Goal: Information Seeking & Learning: Learn about a topic

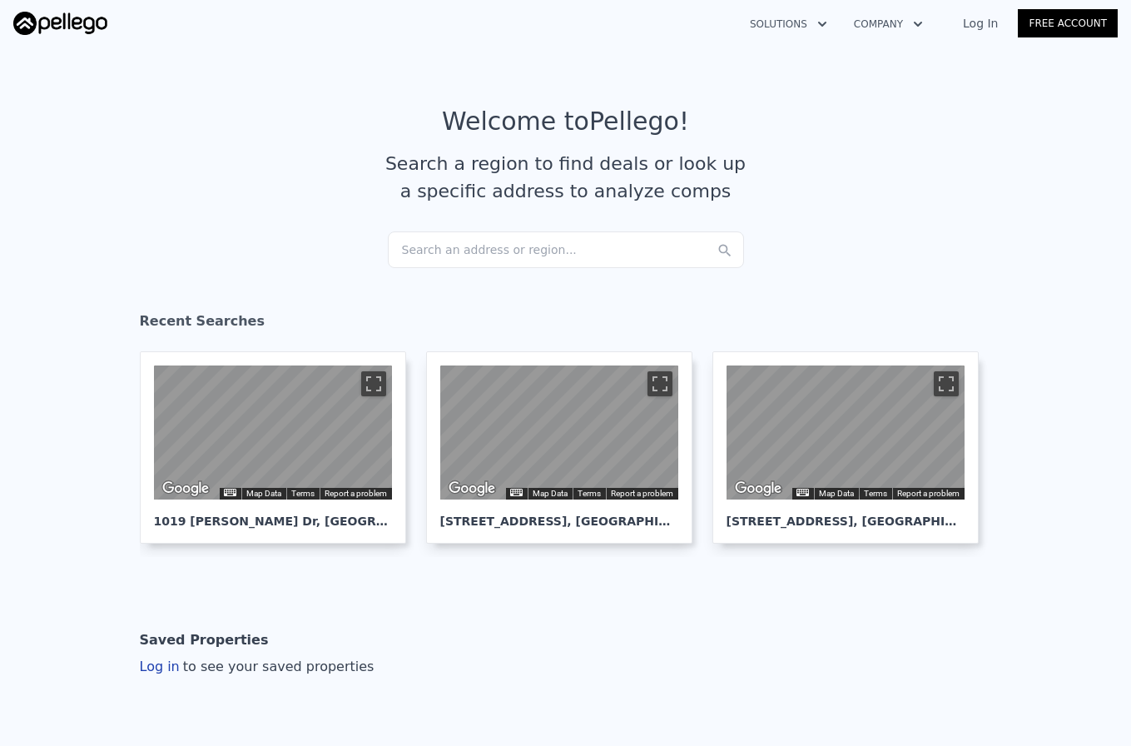
click at [479, 250] on div "Search an address or region..." at bounding box center [566, 249] width 356 height 37
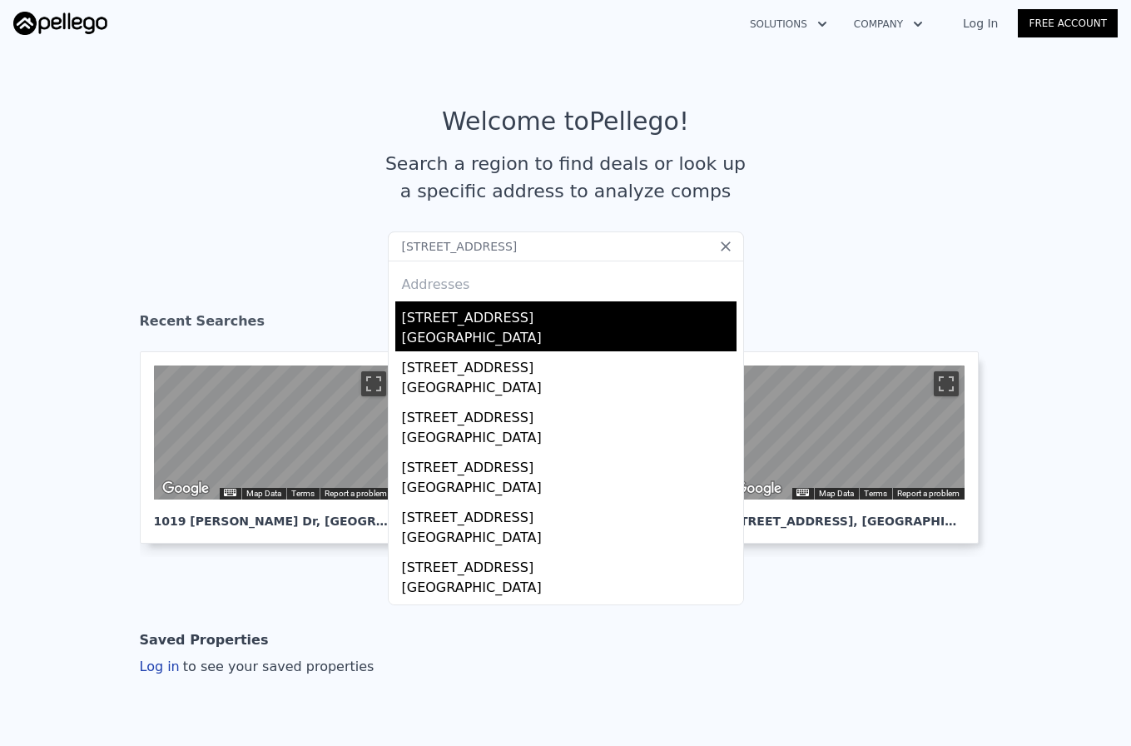
type input "[STREET_ADDRESS]"
click at [476, 325] on div "[STREET_ADDRESS]" at bounding box center [569, 314] width 335 height 27
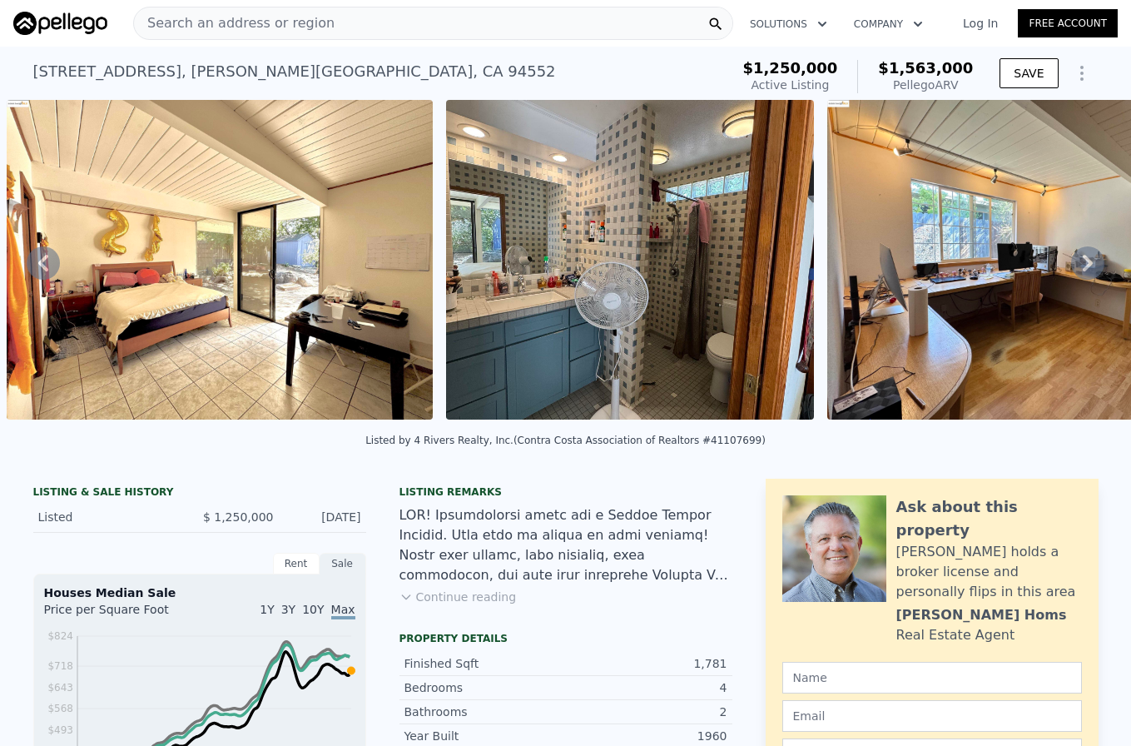
click at [276, 28] on span "Search an address or region" at bounding box center [234, 23] width 201 height 20
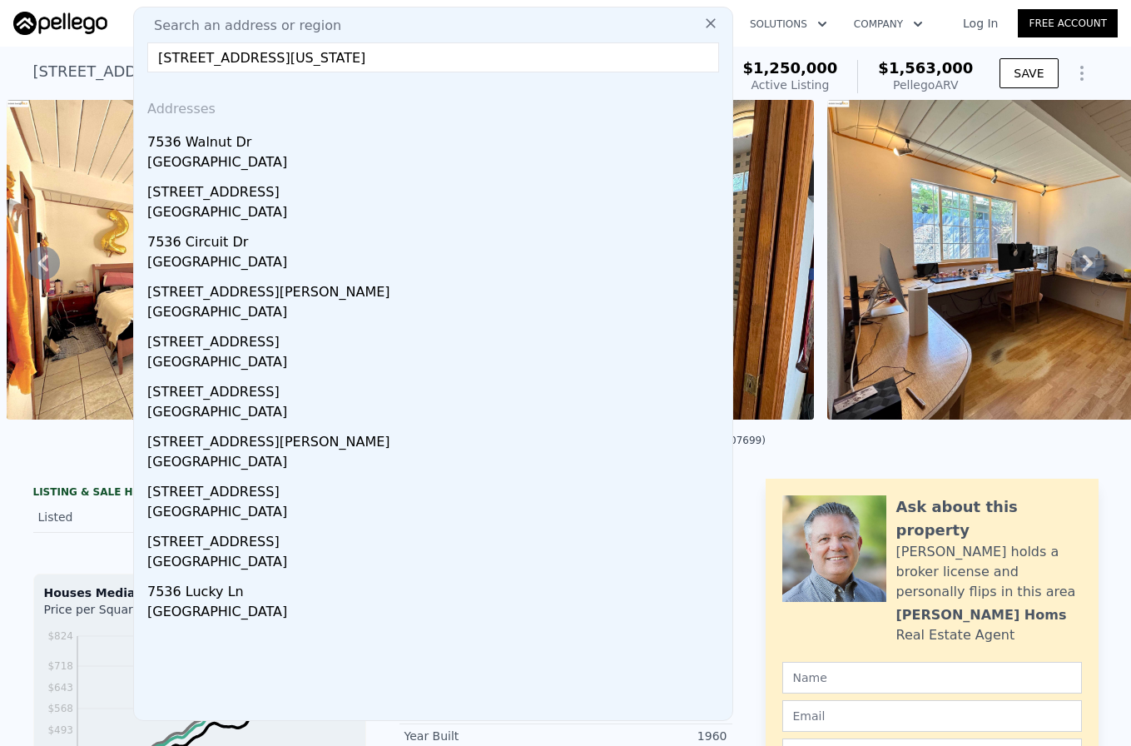
click at [280, 59] on input "[STREET_ADDRESS][US_STATE]" at bounding box center [433, 57] width 572 height 30
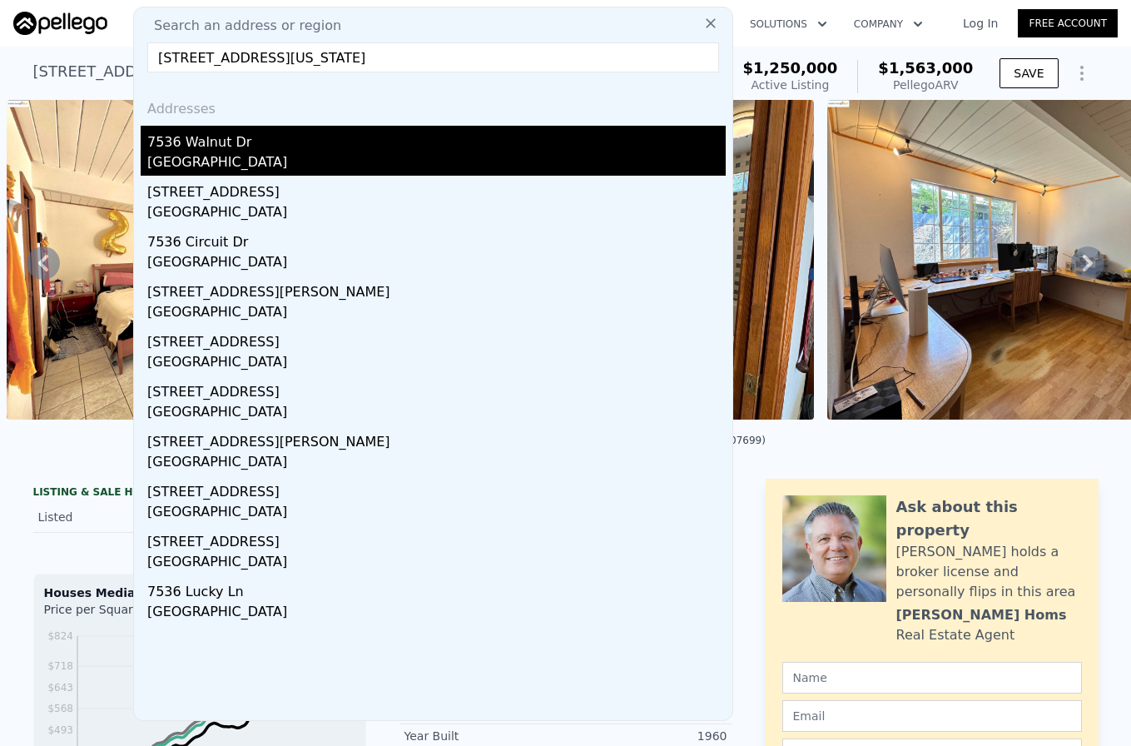
type input "[STREET_ADDRESS][US_STATE]"
click at [272, 161] on div "[GEOGRAPHIC_DATA]" at bounding box center [436, 163] width 579 height 23
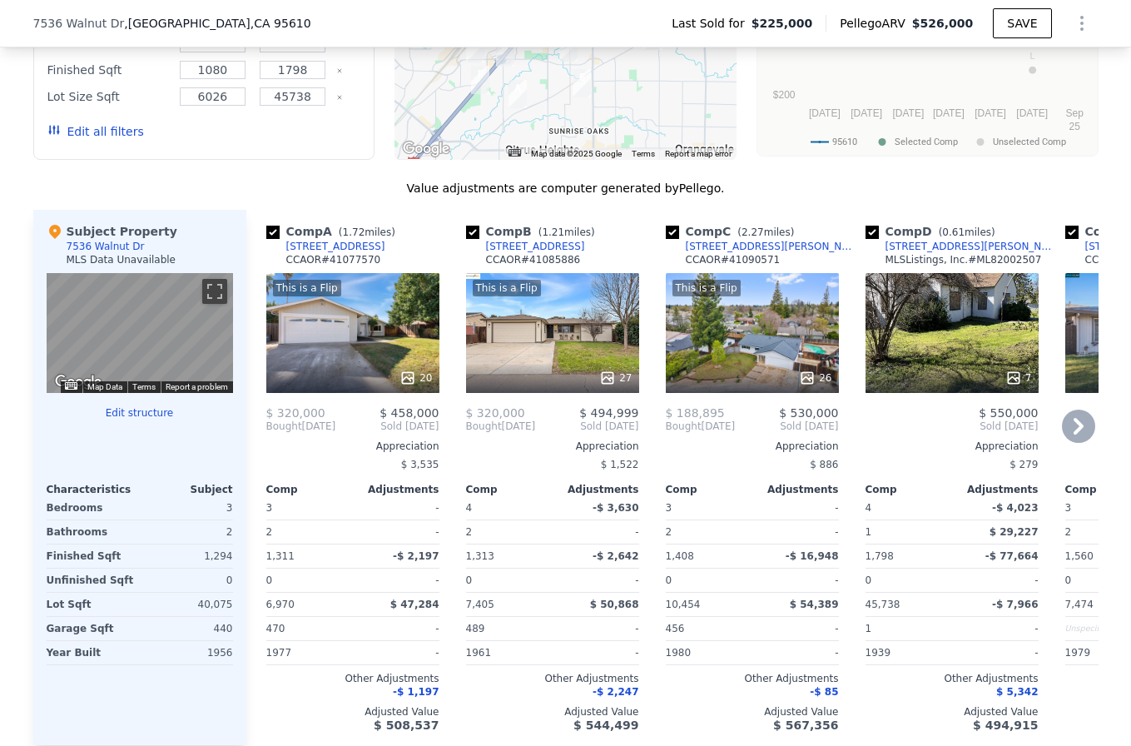
click at [362, 337] on div "This is a Flip 20" at bounding box center [352, 333] width 173 height 120
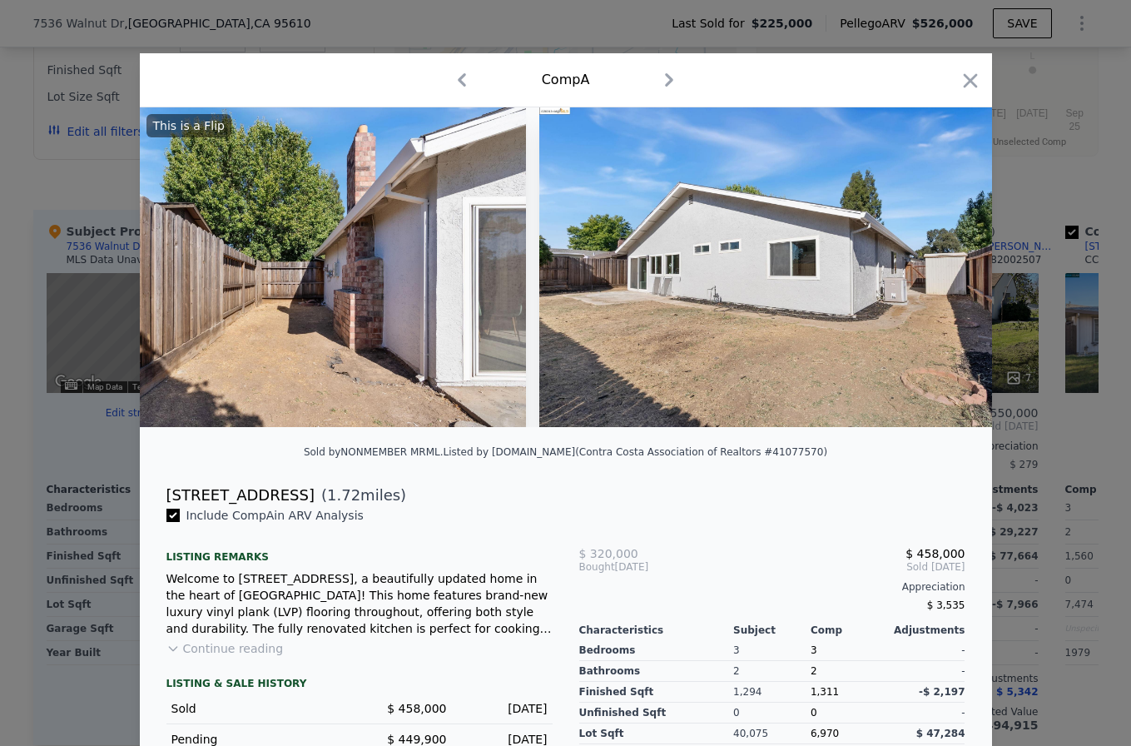
scroll to position [0, 8971]
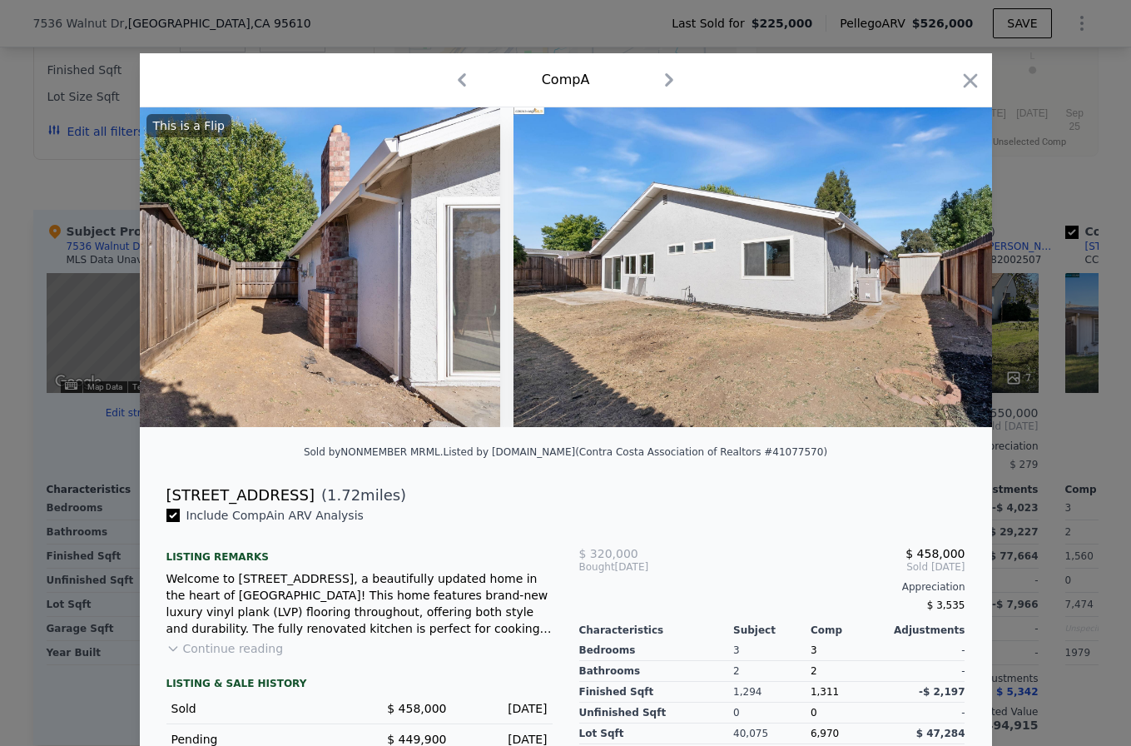
click at [957, 83] on div "Comp A" at bounding box center [566, 80] width 826 height 27
click at [961, 78] on icon "button" at bounding box center [970, 80] width 23 height 23
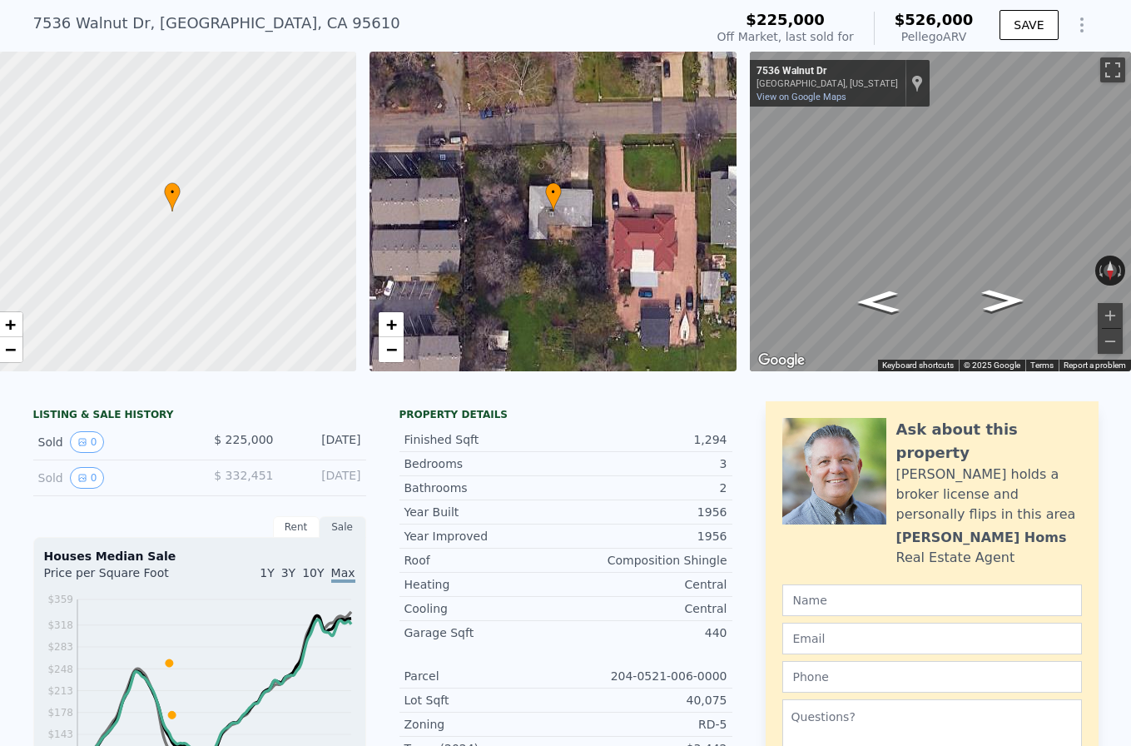
scroll to position [52, 0]
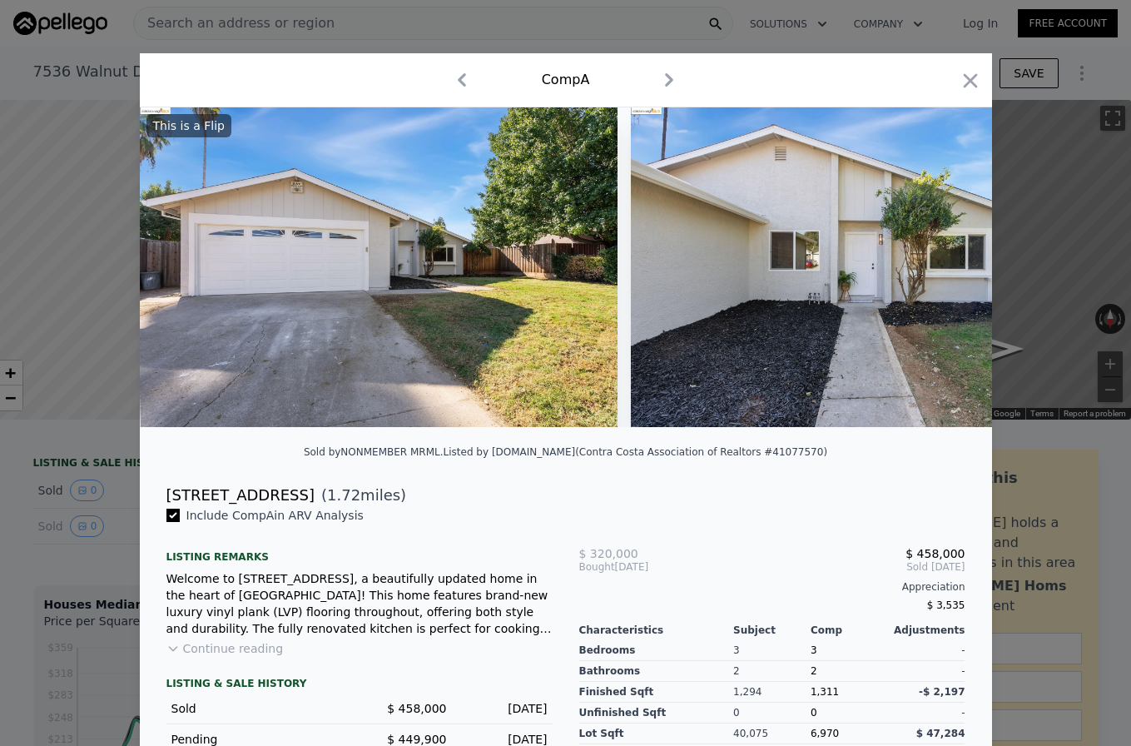
click at [287, 27] on div at bounding box center [565, 373] width 1131 height 746
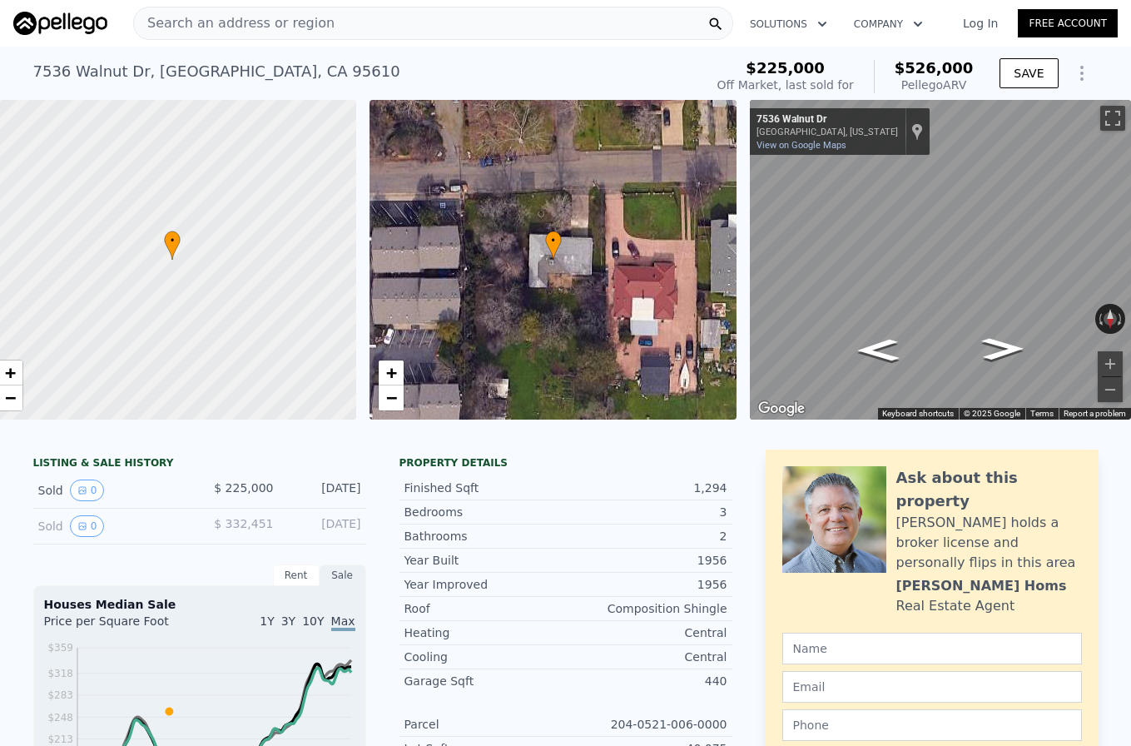
click at [251, 28] on span "Search an address or region" at bounding box center [234, 23] width 201 height 20
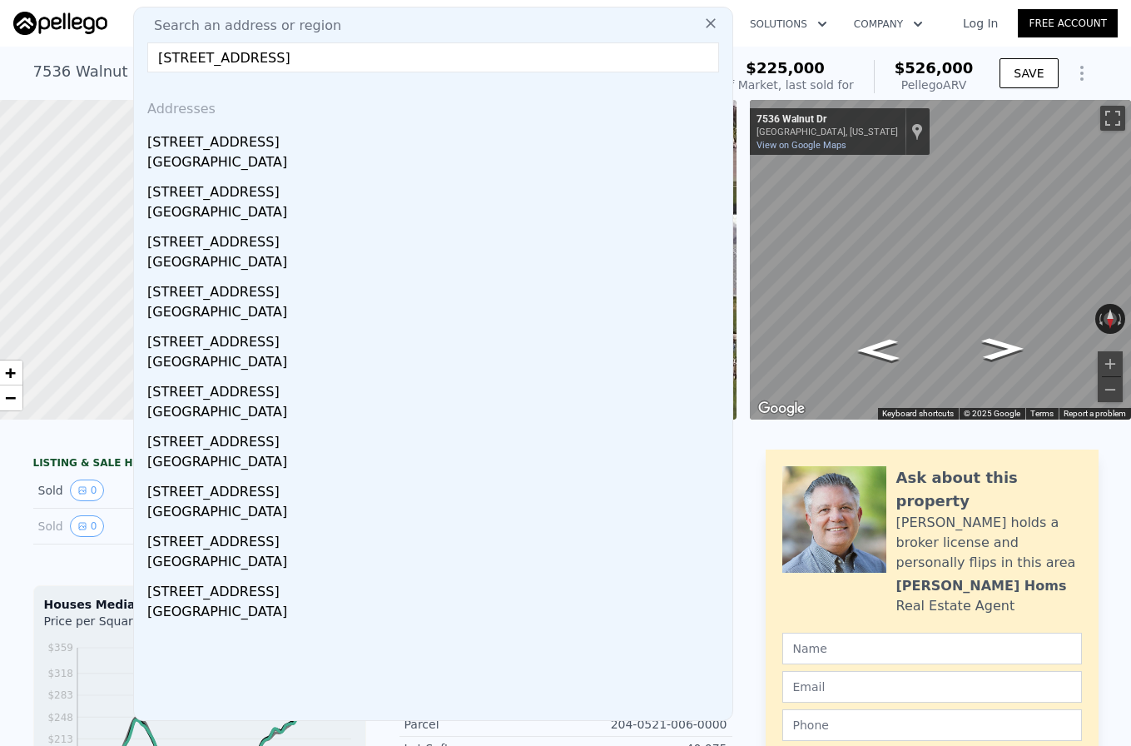
click at [302, 63] on input "[STREET_ADDRESS]" at bounding box center [433, 57] width 572 height 30
click at [280, 66] on input "[STREET_ADDRESS]" at bounding box center [433, 57] width 572 height 30
click at [271, 57] on input "[STREET_ADDRESS]" at bounding box center [433, 57] width 572 height 30
click at [381, 57] on input "[STREET_ADDRESS]" at bounding box center [433, 57] width 572 height 30
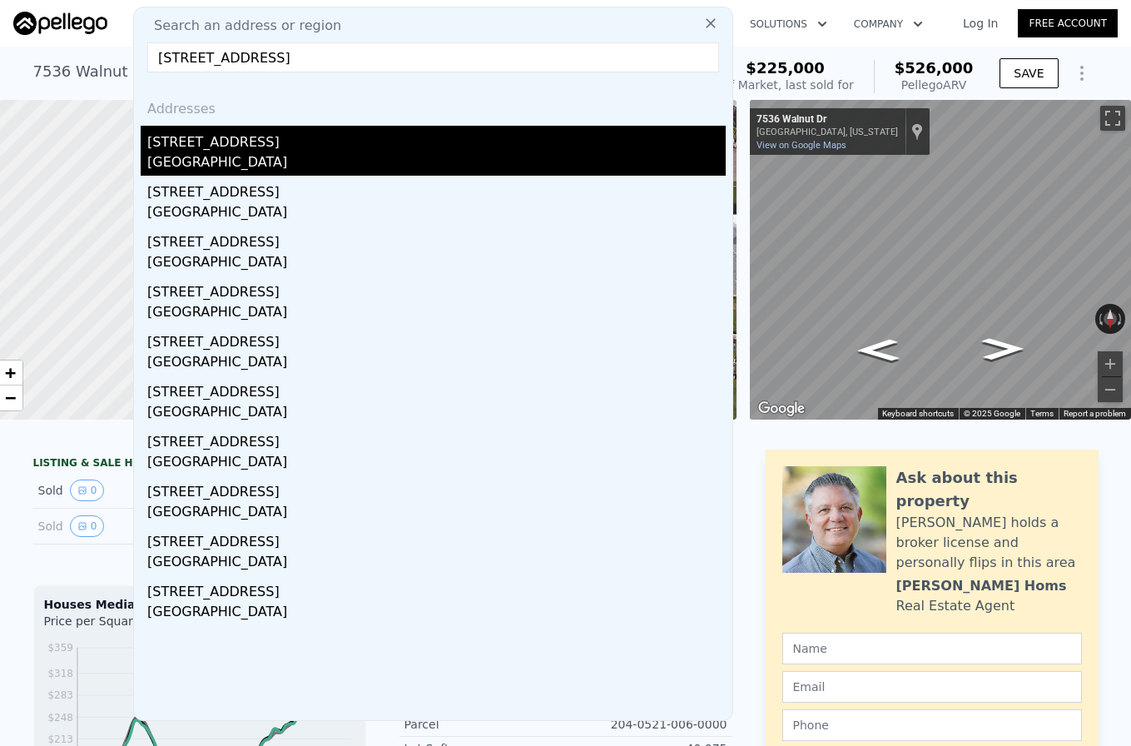
type input "[STREET_ADDRESS]"
click at [362, 154] on div "[GEOGRAPHIC_DATA]" at bounding box center [436, 163] width 579 height 23
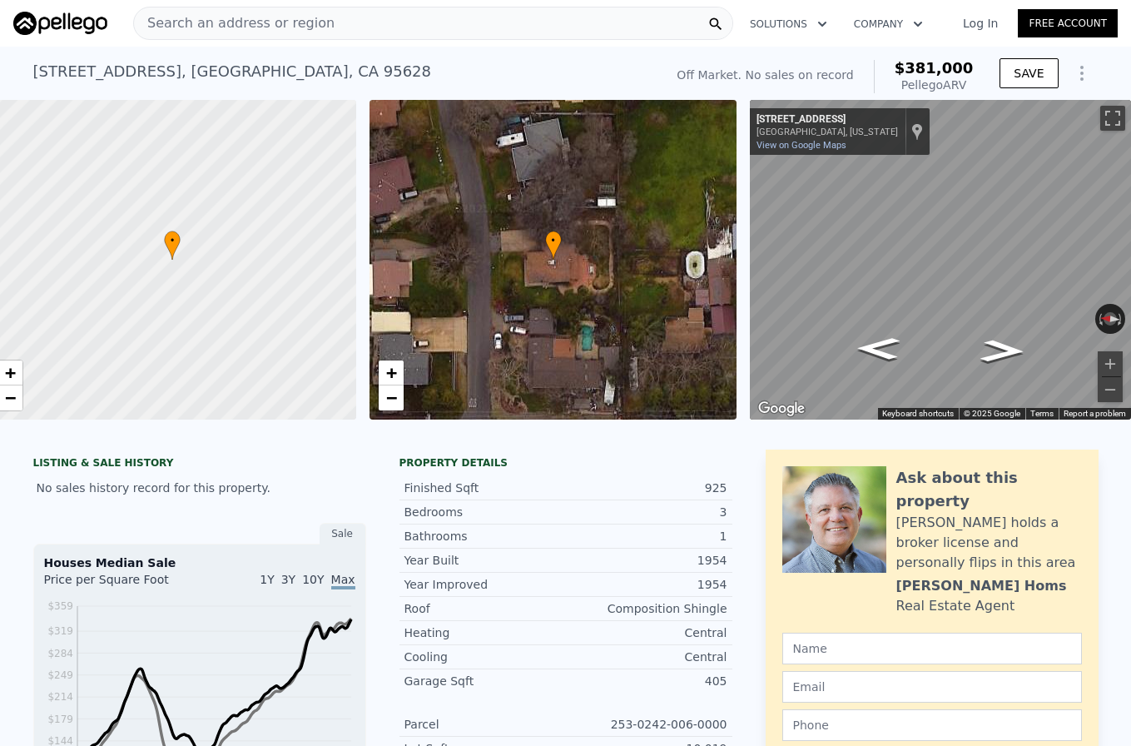
click at [250, 19] on span "Search an address or region" at bounding box center [234, 23] width 201 height 20
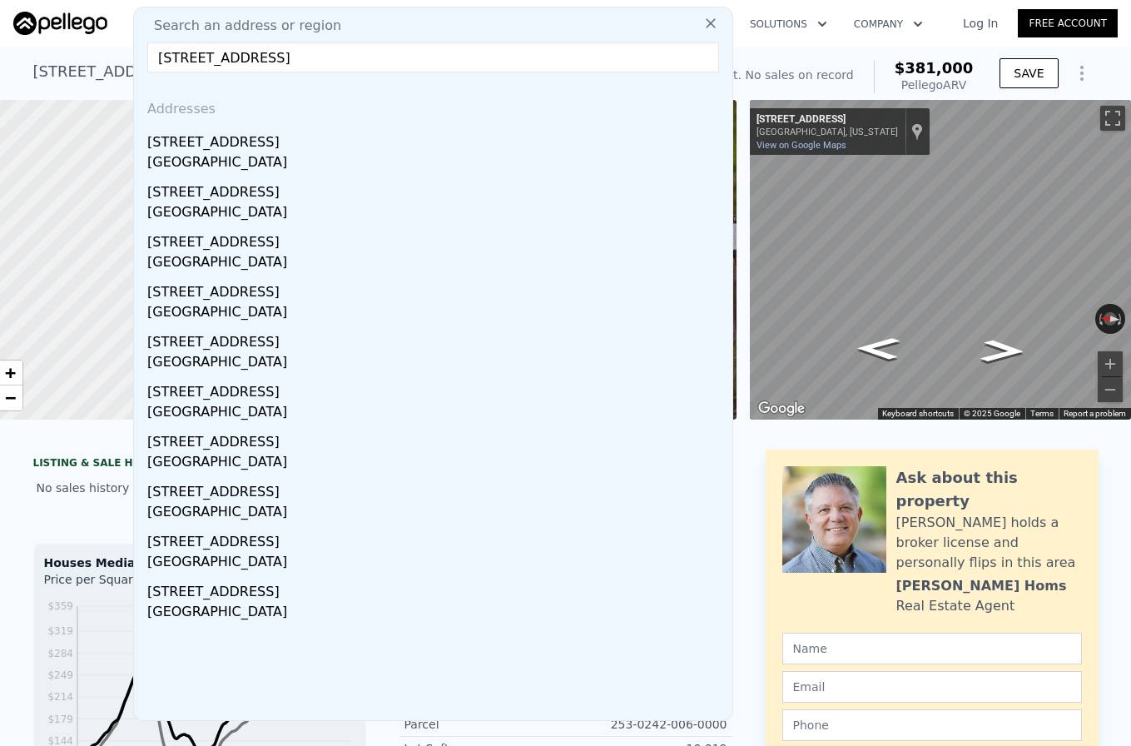
click at [494, 55] on input "[STREET_ADDRESS]" at bounding box center [433, 57] width 572 height 30
type input "[STREET_ADDRESS]"
click at [352, 66] on input "[STREET_ADDRESS]" at bounding box center [433, 57] width 572 height 30
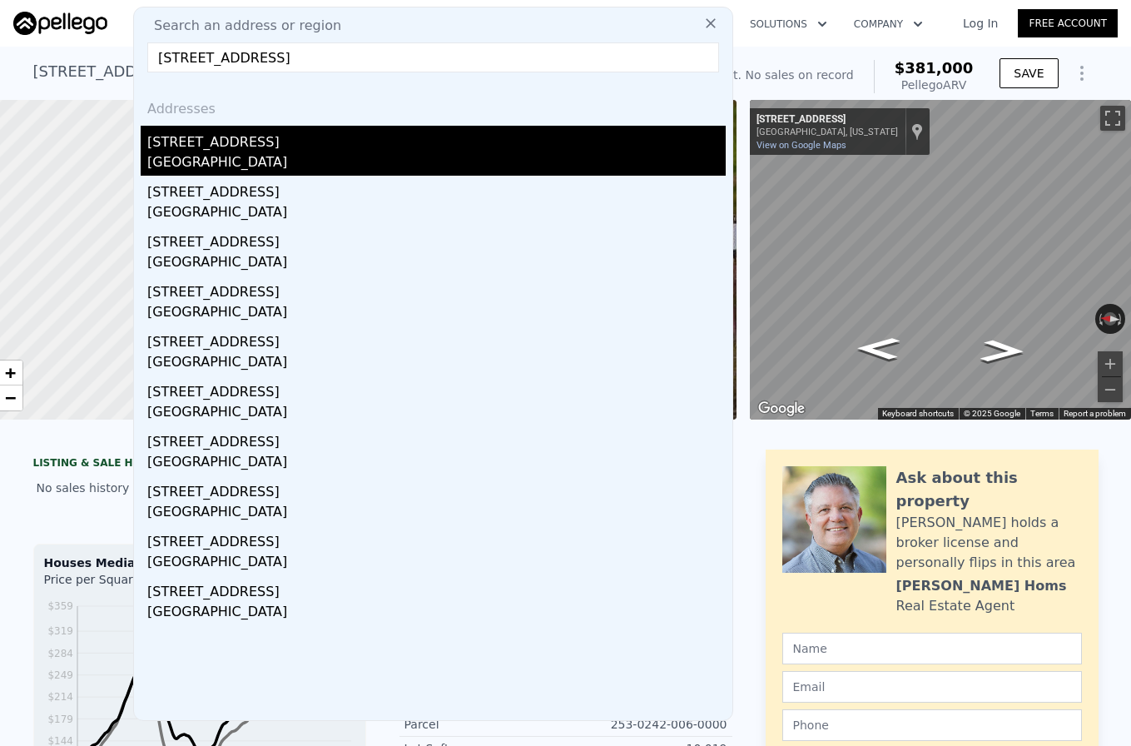
click at [338, 146] on div "[STREET_ADDRESS]" at bounding box center [436, 139] width 579 height 27
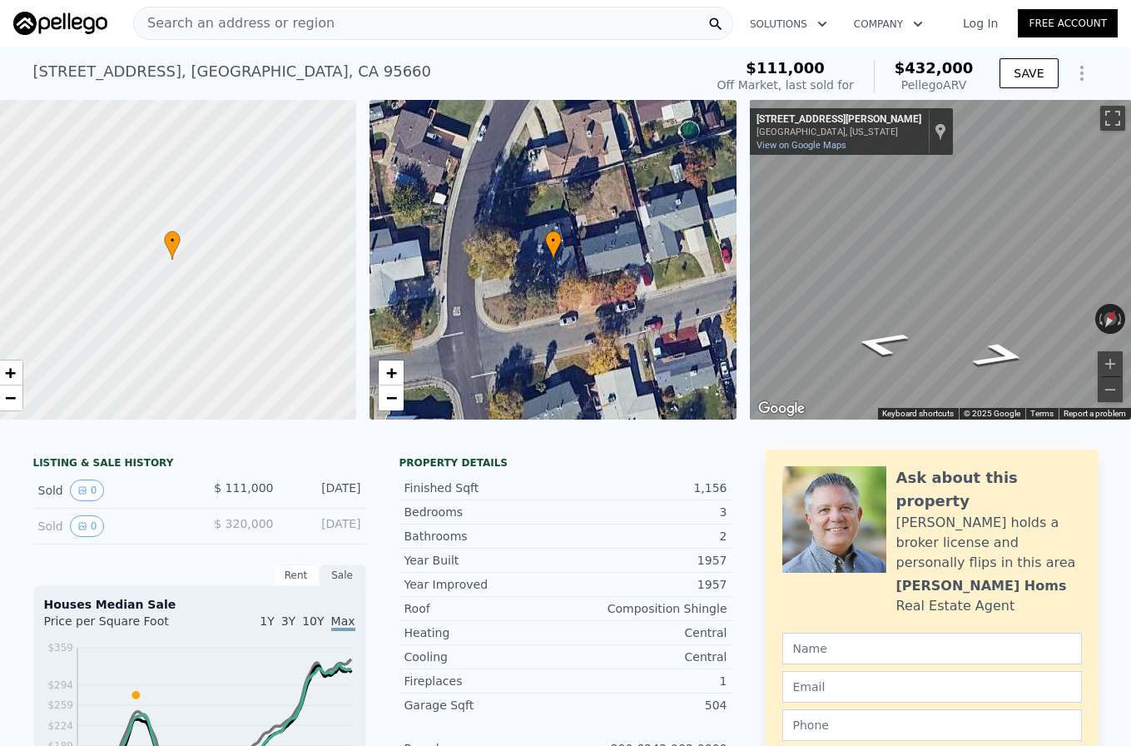
click at [358, 23] on div "Search an address or region" at bounding box center [433, 23] width 600 height 33
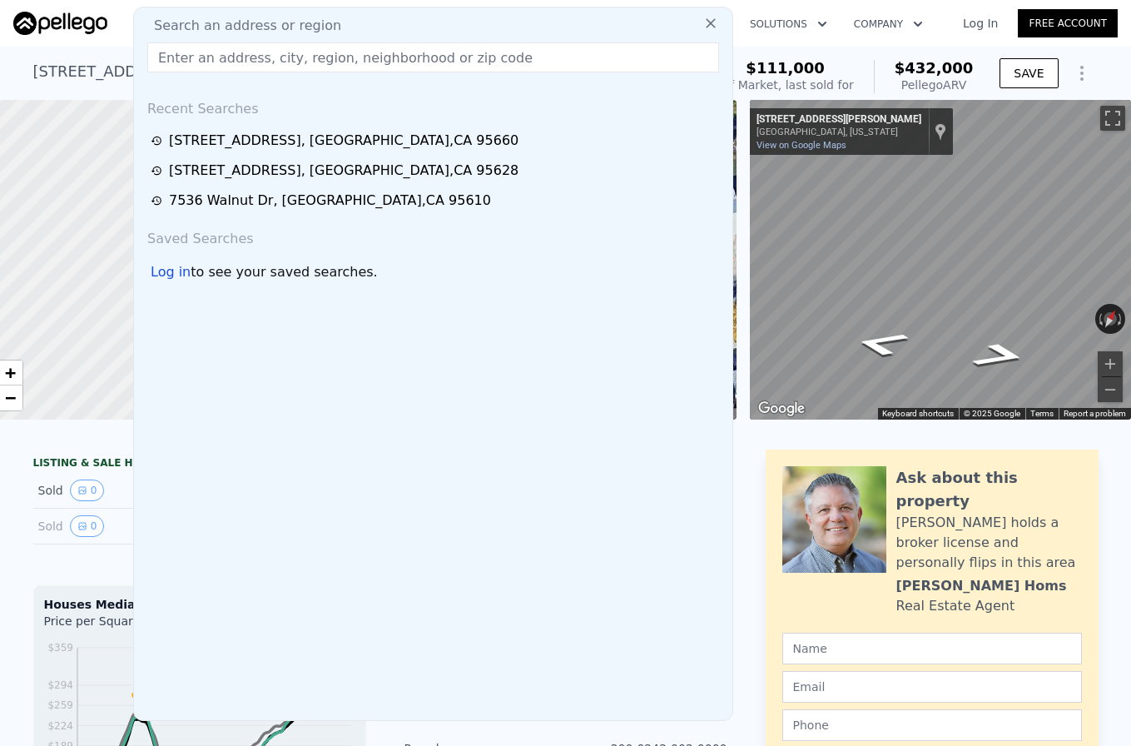
click at [314, 50] on input "text" at bounding box center [433, 57] width 572 height 30
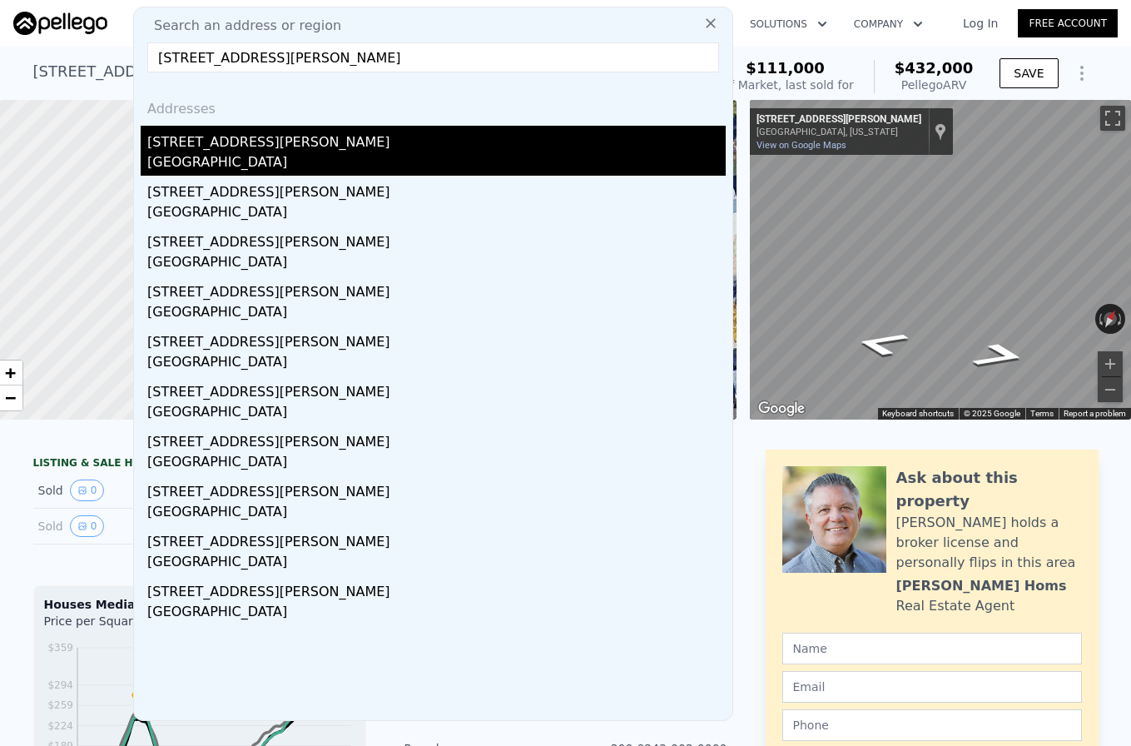
type input "[STREET_ADDRESS][PERSON_NAME]"
click at [319, 151] on div "[STREET_ADDRESS][PERSON_NAME]" at bounding box center [436, 139] width 579 height 27
